Goal: Information Seeking & Learning: Compare options

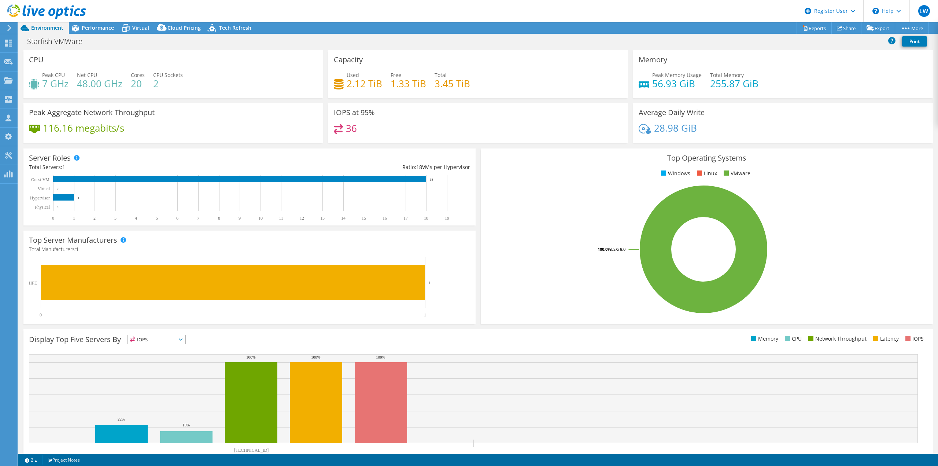
select select "EULondon"
drag, startPoint x: 331, startPoint y: 110, endPoint x: 380, endPoint y: 105, distance: 49.3
click at [380, 105] on div "IOPS at 95% 36" at bounding box center [478, 123] width 300 height 40
click at [382, 121] on div "IOPS at 95% 36" at bounding box center [478, 123] width 300 height 40
click at [190, 27] on span "Cloud Pricing" at bounding box center [183, 27] width 33 height 7
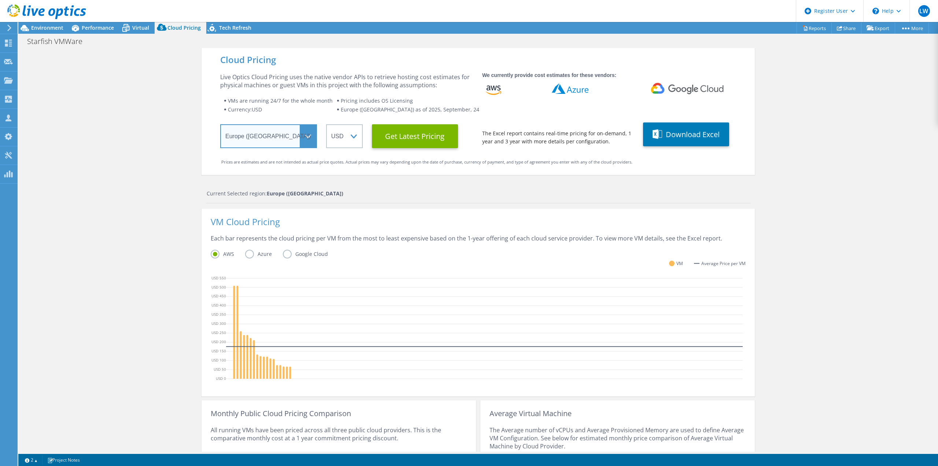
click at [299, 144] on select "Select a Region [GEOGRAPHIC_DATA] ([GEOGRAPHIC_DATA]) [GEOGRAPHIC_DATA] ([GEOGR…" at bounding box center [268, 136] width 97 height 24
click at [340, 137] on select "ARS AUD BRL CAD CHF CLP CNY DKK EUR GBP HKD HUF INR JPY MXN MYR NOK NZD PEN SEK…" at bounding box center [344, 136] width 37 height 24
click at [326, 124] on select "ARS AUD BRL CAD CHF CLP CNY DKK EUR GBP HKD HUF INR JPY MXN MYR NOK NZD PEN SEK…" at bounding box center [344, 136] width 37 height 24
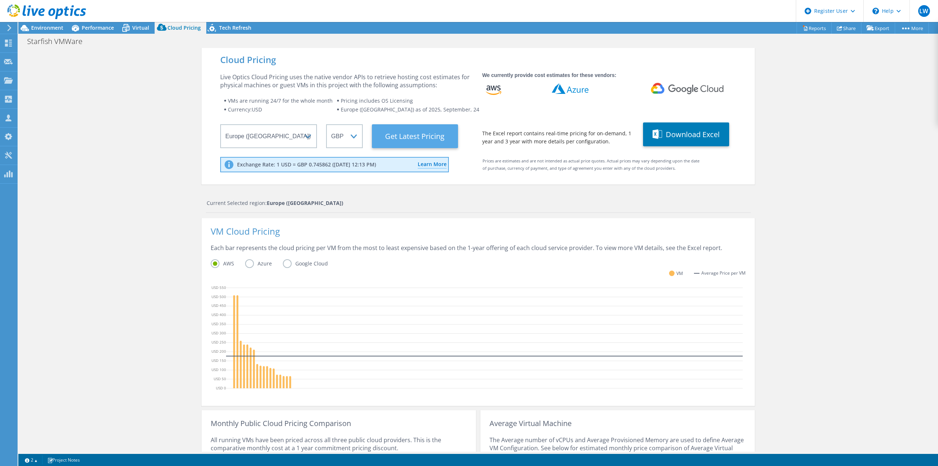
click at [426, 138] on Latest "Get Latest Pricing" at bounding box center [415, 136] width 86 height 24
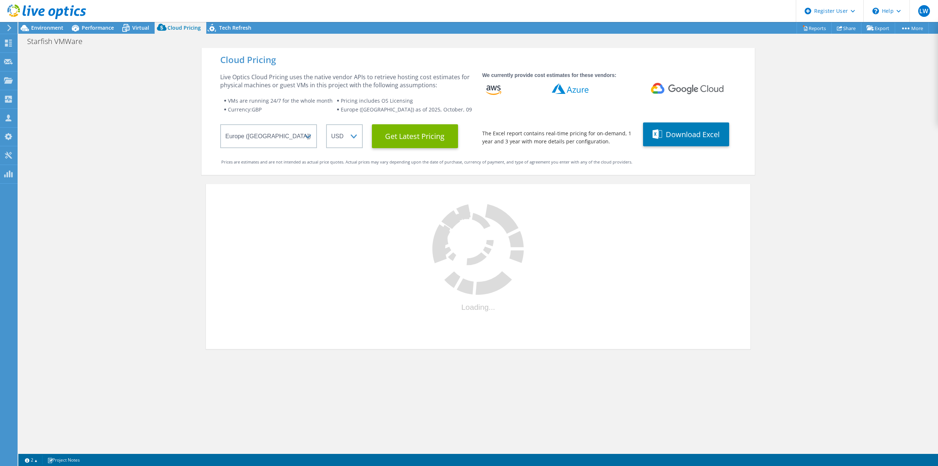
select select "GBP"
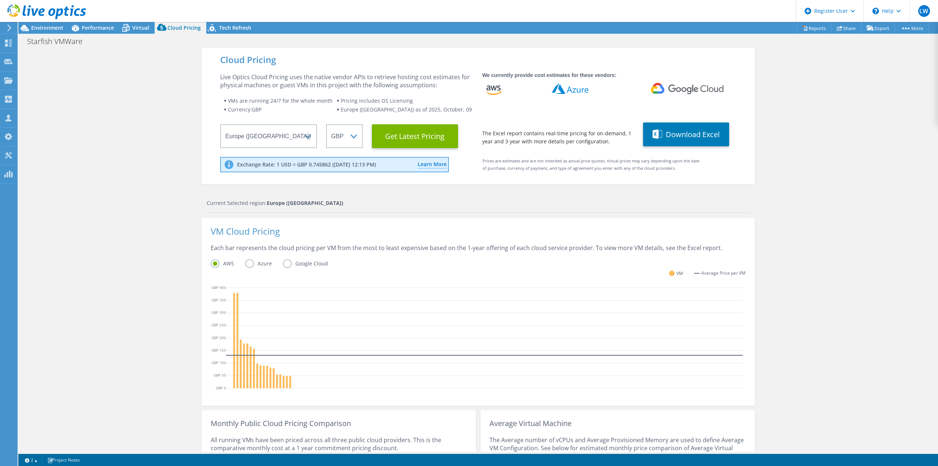
scroll to position [96, 0]
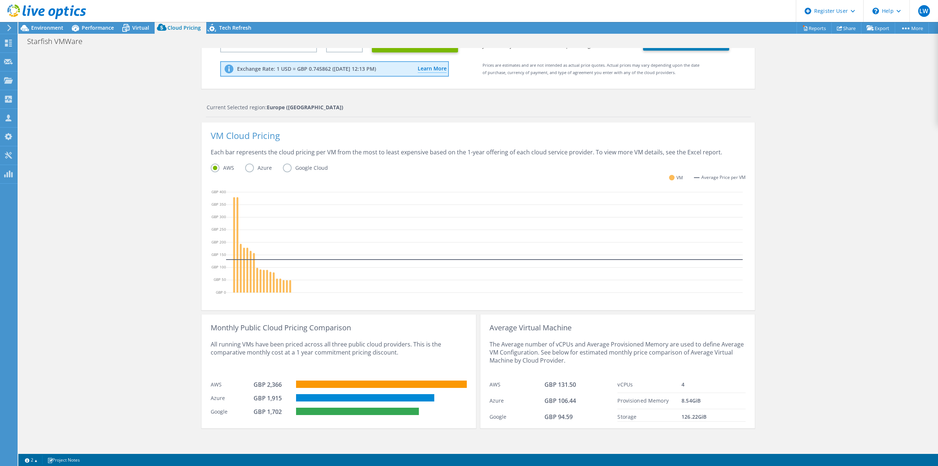
click at [247, 167] on label "Azure" at bounding box center [264, 167] width 38 height 9
click at [0, 0] on input "Azure" at bounding box center [0, 0] width 0 height 0
click at [213, 167] on label "AWS" at bounding box center [228, 167] width 34 height 9
click at [0, 0] on input "AWS" at bounding box center [0, 0] width 0 height 0
click at [283, 166] on label "Google Cloud" at bounding box center [311, 167] width 56 height 9
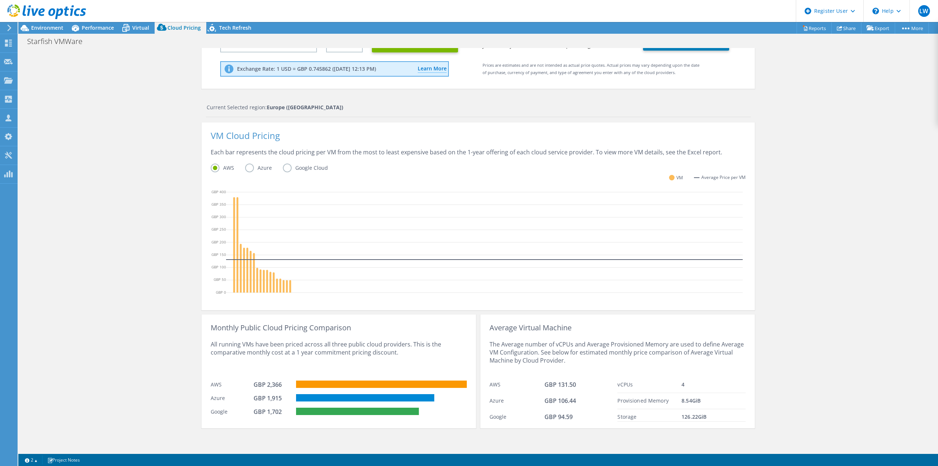
click at [0, 0] on input "Google Cloud" at bounding box center [0, 0] width 0 height 0
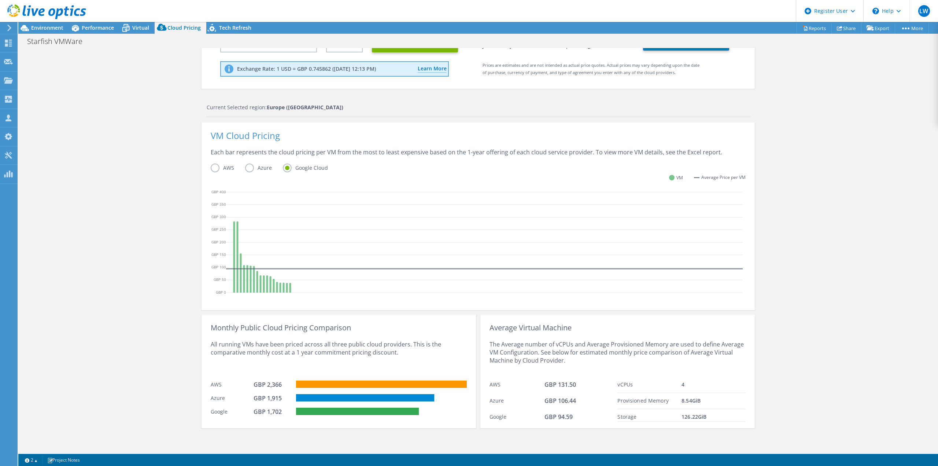
click at [248, 170] on label "Azure" at bounding box center [264, 167] width 38 height 9
click at [0, 0] on input "Azure" at bounding box center [0, 0] width 0 height 0
